Goal: Find contact information

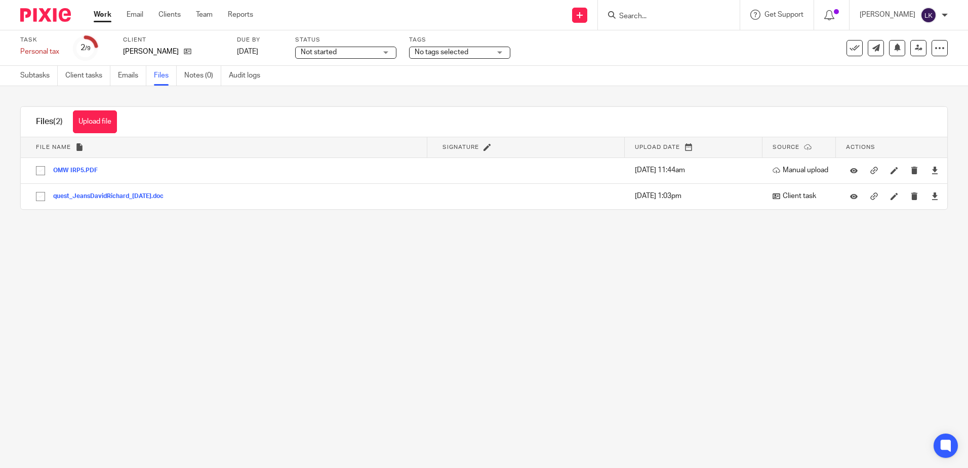
click at [106, 16] on link "Work" at bounding box center [103, 15] width 18 height 10
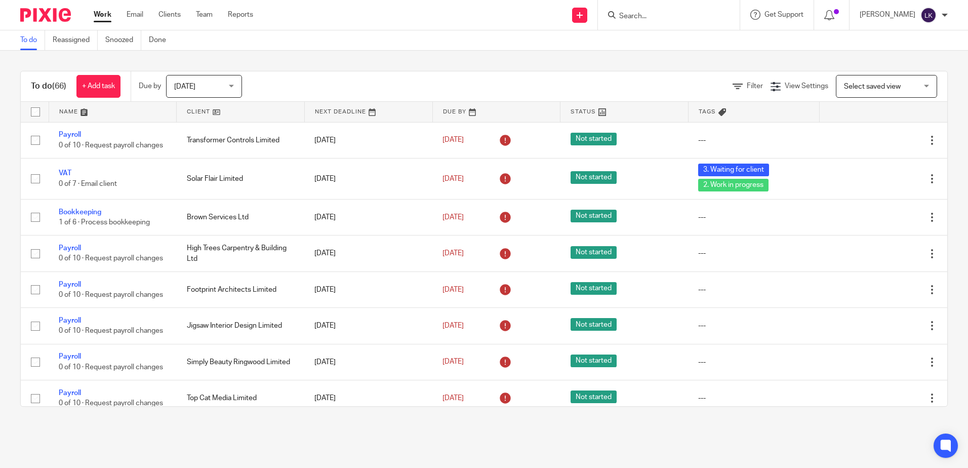
click at [644, 14] on input "Search" at bounding box center [663, 16] width 91 height 9
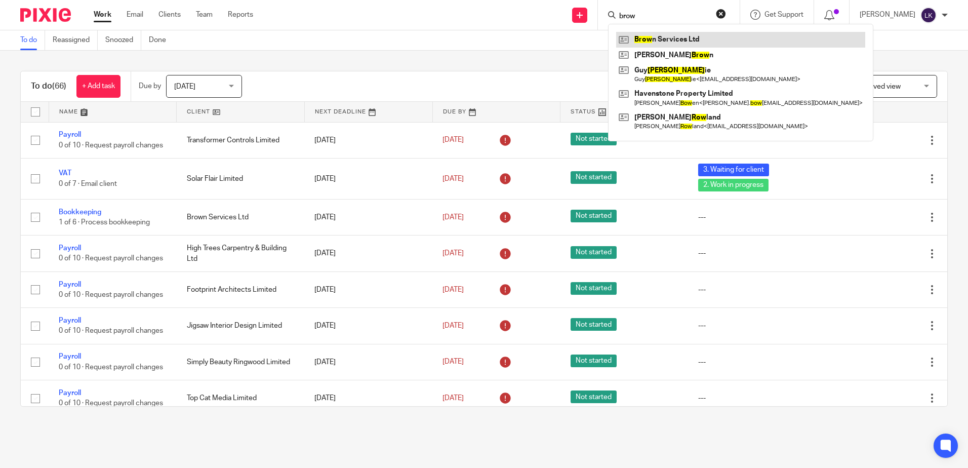
type input "brow"
click at [647, 35] on link at bounding box center [740, 39] width 249 height 15
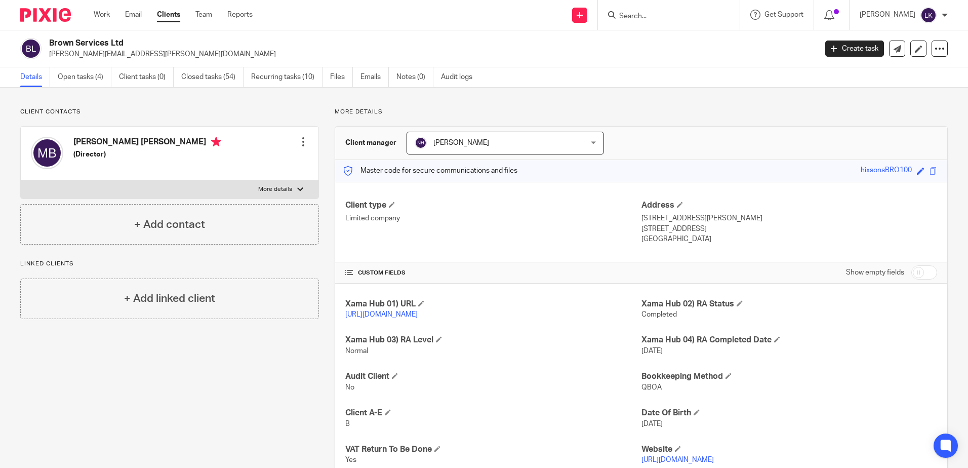
drag, startPoint x: 123, startPoint y: 40, endPoint x: 49, endPoint y: 41, distance: 74.4
click at [49, 41] on div "Brown Services Ltd [PERSON_NAME][EMAIL_ADDRESS][DOMAIN_NAME]" at bounding box center [415, 48] width 790 height 21
copy h2 "Brown Services Ltd"
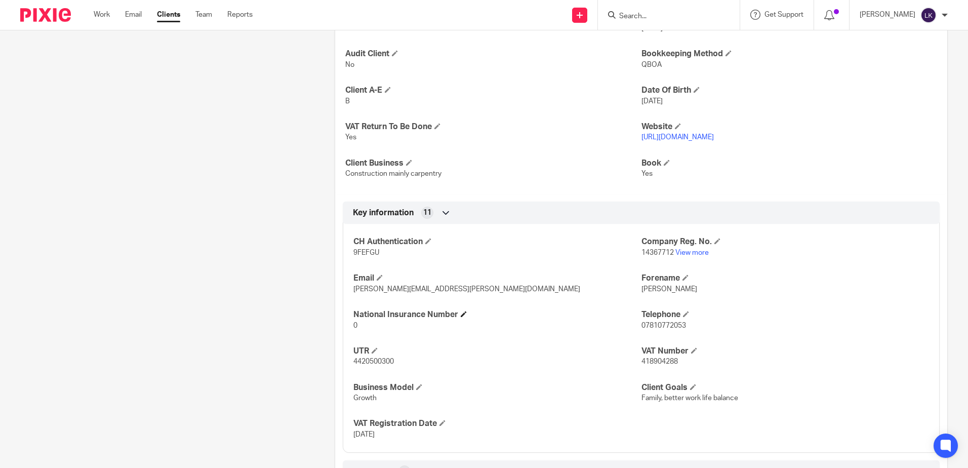
scroll to position [456, 0]
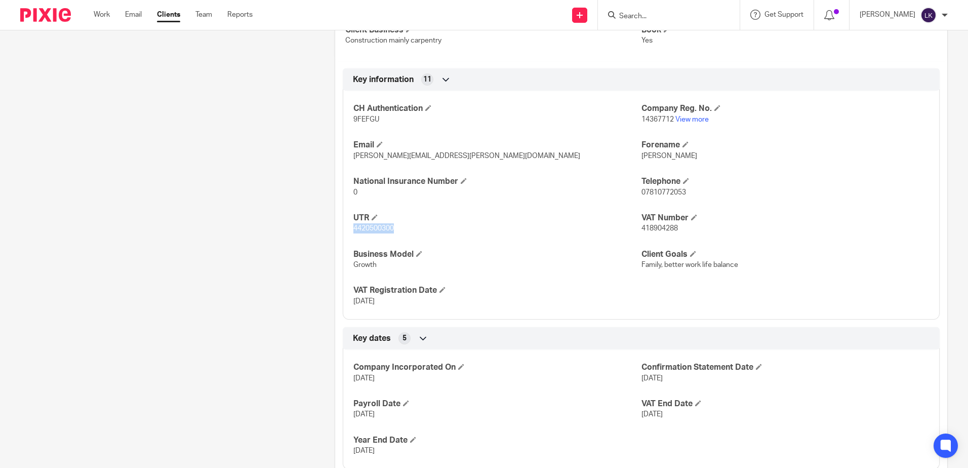
drag, startPoint x: 392, startPoint y: 238, endPoint x: 351, endPoint y: 239, distance: 41.5
click at [353, 232] on span "4420500300" at bounding box center [373, 228] width 41 height 7
copy span "4420500300"
click at [495, 270] on p "Growth" at bounding box center [497, 265] width 288 height 10
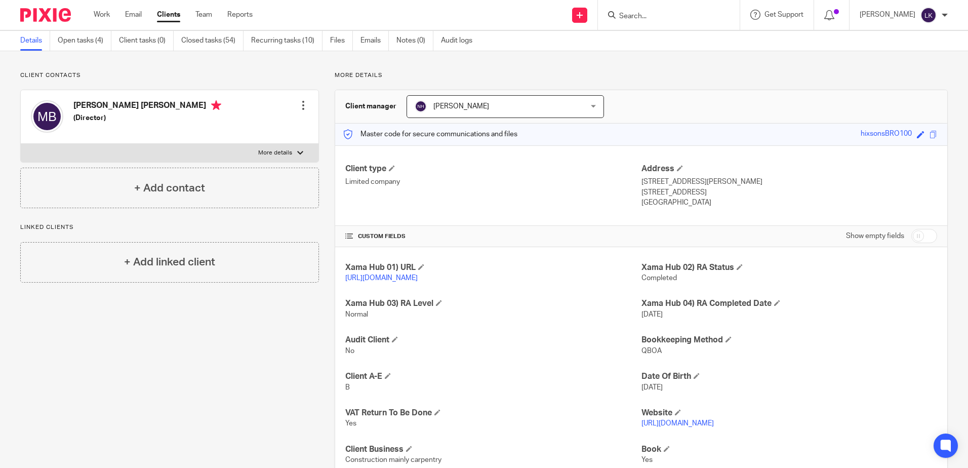
scroll to position [0, 0]
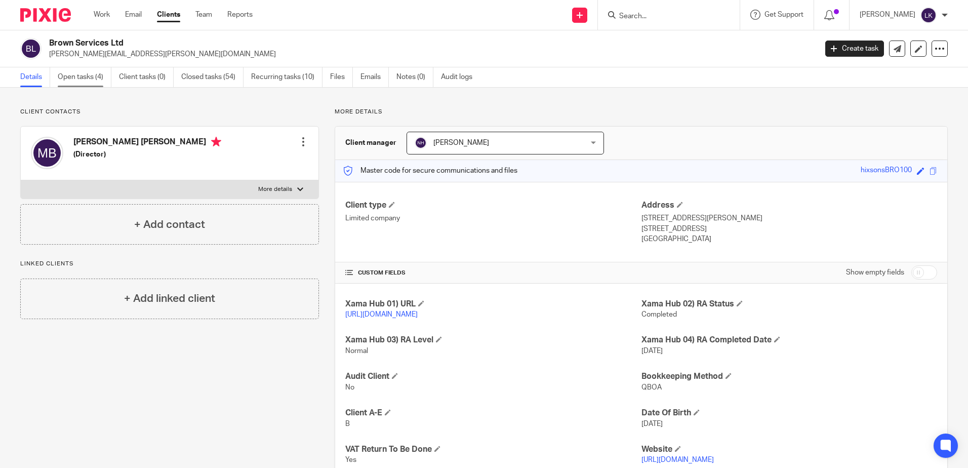
click at [92, 74] on link "Open tasks (4)" at bounding box center [85, 77] width 54 height 20
